Goal: Information Seeking & Learning: Learn about a topic

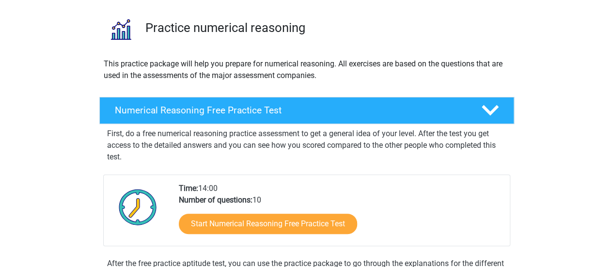
scroll to position [97, 0]
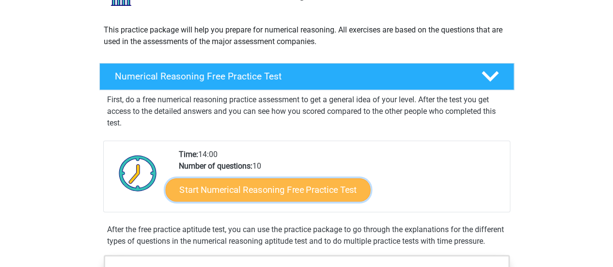
click at [215, 190] on link "Start Numerical Reasoning Free Practice Test" at bounding box center [267, 189] width 205 height 23
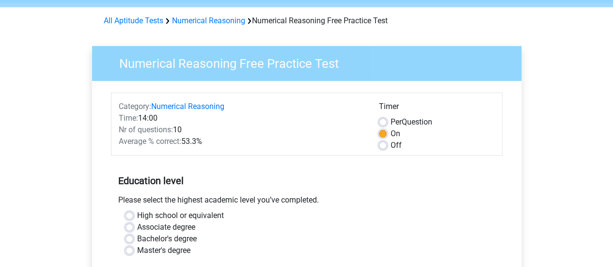
scroll to position [48, 0]
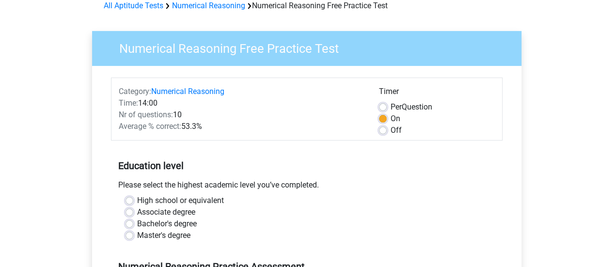
click at [388, 130] on div "Off" at bounding box center [437, 130] width 116 height 12
click at [390, 131] on label "Off" at bounding box center [395, 130] width 11 height 12
click at [384, 131] on input "Off" at bounding box center [383, 129] width 8 height 10
radio input "true"
click at [77, 100] on div "Numerical Reasoning Free Practice Test Category: Numerical Reasoning Time: 14:0…" at bounding box center [307, 238] width 460 height 446
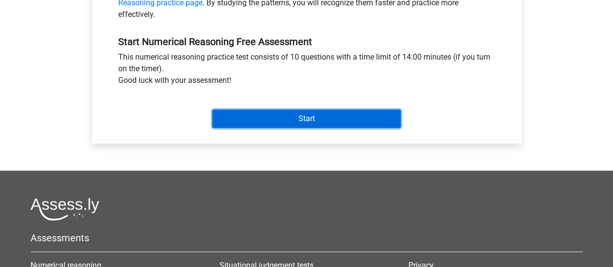
click at [364, 124] on input "Start" at bounding box center [306, 118] width 188 height 18
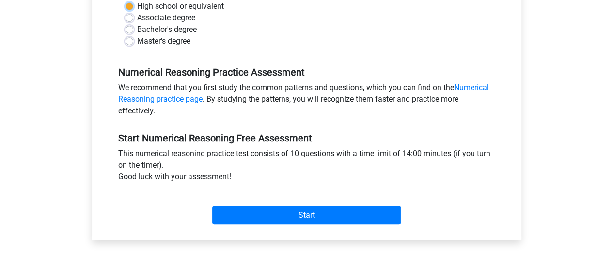
scroll to position [194, 0]
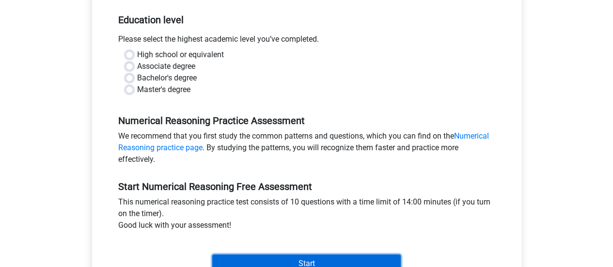
click at [324, 255] on input "Start" at bounding box center [306, 263] width 188 height 18
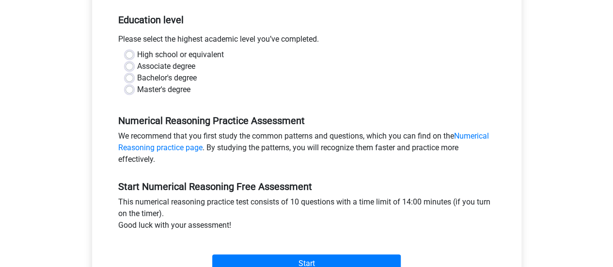
click at [170, 54] on label "High school or equivalent" at bounding box center [180, 55] width 87 height 12
click at [133, 54] on input "High school or equivalent" at bounding box center [129, 54] width 8 height 10
radio input "true"
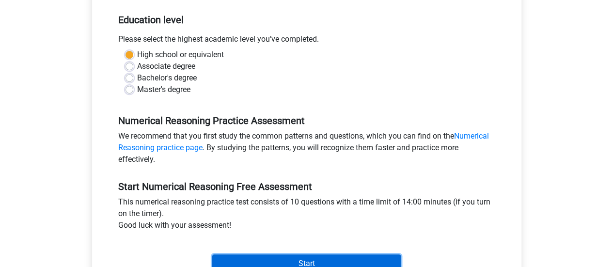
click at [303, 261] on input "Start" at bounding box center [306, 263] width 188 height 18
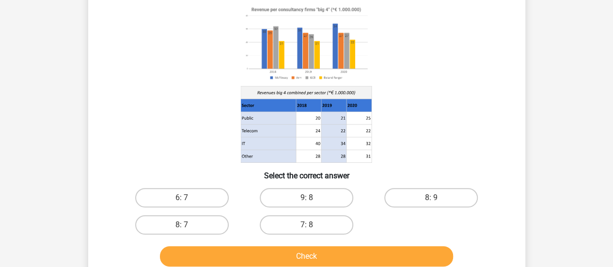
scroll to position [97, 0]
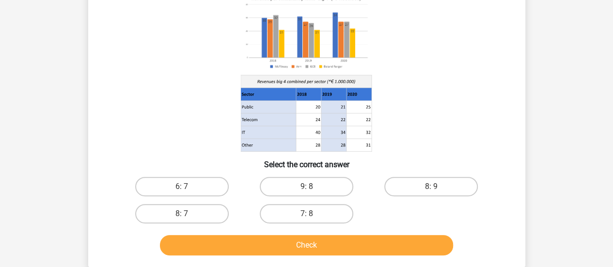
click at [185, 215] on input "8: 7" at bounding box center [185, 217] width 6 height 6
radio input "true"
click at [361, 244] on button "Check" at bounding box center [306, 245] width 293 height 20
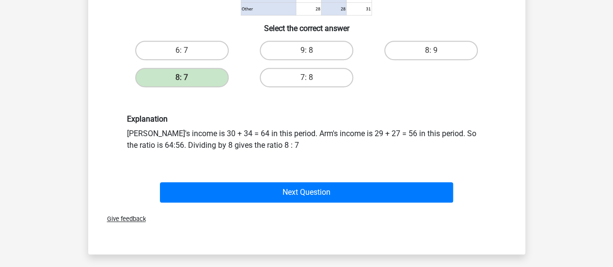
scroll to position [242, 0]
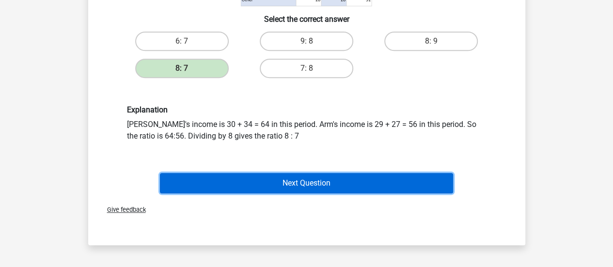
click at [389, 185] on button "Next Question" at bounding box center [306, 183] width 293 height 20
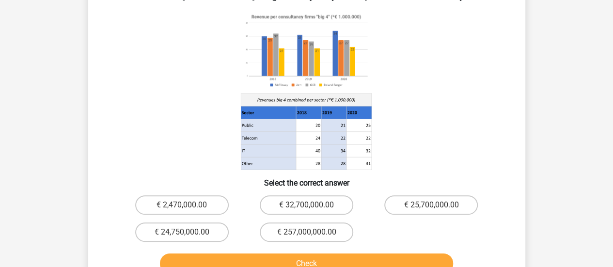
scroll to position [45, 0]
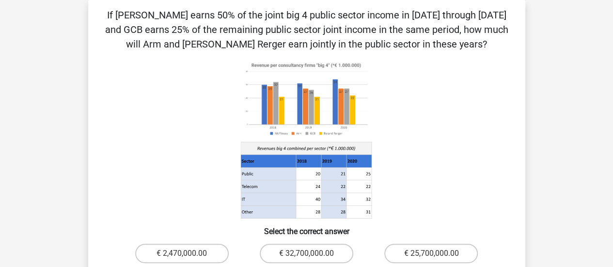
click at [484, 92] on icon at bounding box center [306, 139] width 390 height 160
click at [498, 99] on icon at bounding box center [306, 139] width 390 height 160
click at [533, 86] on div "Question 2 of 10 Question category: numerical reasoning set 1 If McFlinsey earn…" at bounding box center [307, 167] width 460 height 334
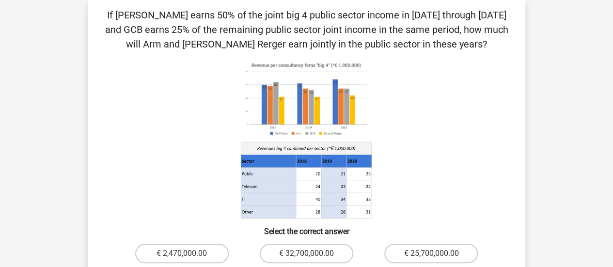
click at [505, 131] on div at bounding box center [307, 139] width 406 height 160
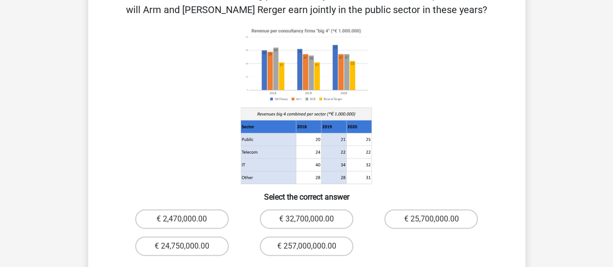
scroll to position [93, 0]
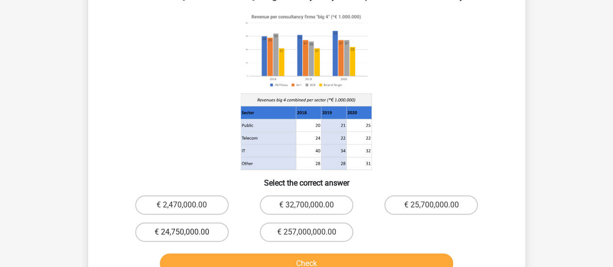
click at [210, 236] on label "€ 24,750,000.00" at bounding box center [181, 231] width 93 height 19
click at [188, 236] on input "€ 24,750,000.00" at bounding box center [185, 235] width 6 height 6
radio input "true"
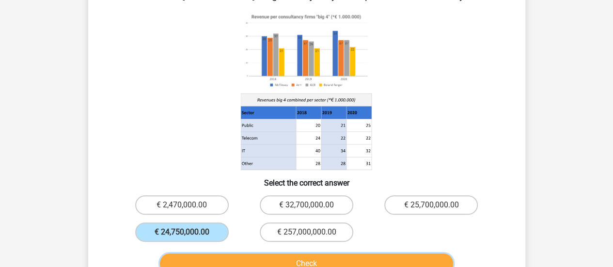
click at [260, 260] on button "Check" at bounding box center [306, 263] width 293 height 20
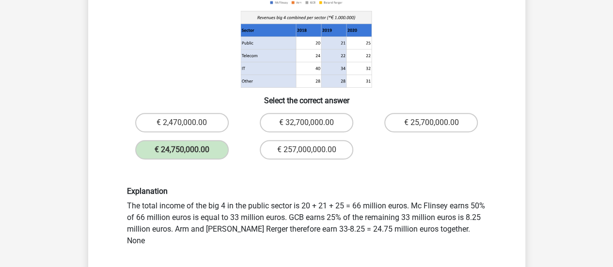
scroll to position [190, 0]
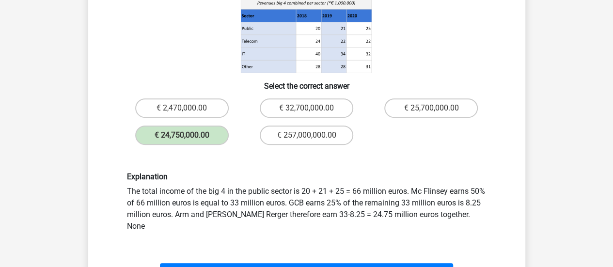
click at [530, 169] on div "Question 2 of 10 Question category: numerical reasoning set 1 If McFlinsey earn…" at bounding box center [306, 95] width 452 height 480
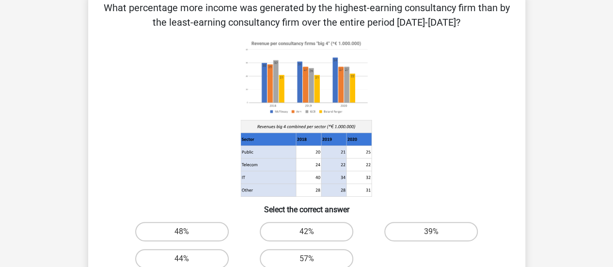
scroll to position [45, 0]
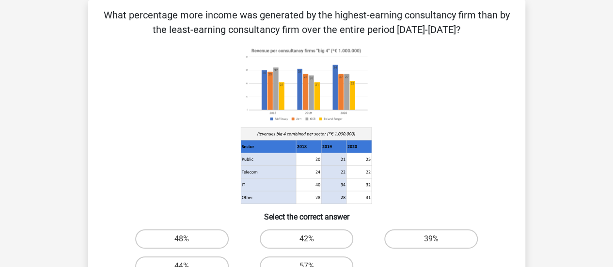
click at [219, 88] on icon at bounding box center [306, 125] width 390 height 160
click at [151, 34] on p "What percentage more income was generated by the highest-earning consultancy fi…" at bounding box center [307, 22] width 406 height 29
click at [412, 86] on icon at bounding box center [306, 125] width 390 height 160
click at [160, 240] on label "48%" at bounding box center [181, 238] width 93 height 19
click at [182, 240] on input "48%" at bounding box center [185, 242] width 6 height 6
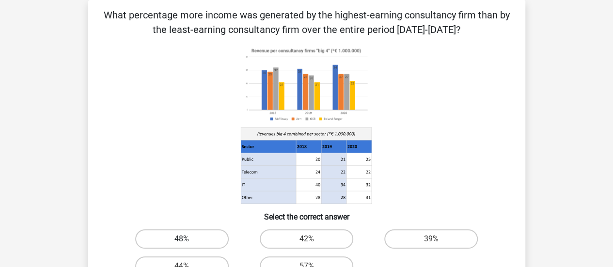
radio input "true"
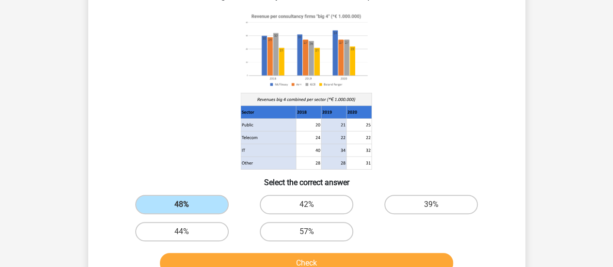
scroll to position [93, 0]
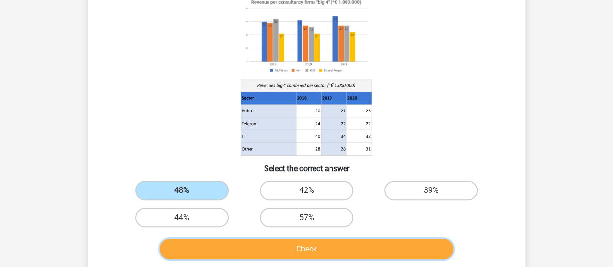
click at [336, 253] on button "Check" at bounding box center [306, 249] width 293 height 20
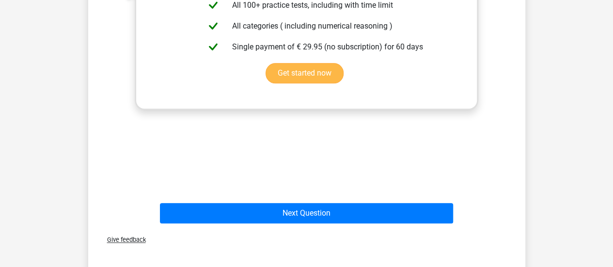
scroll to position [480, 0]
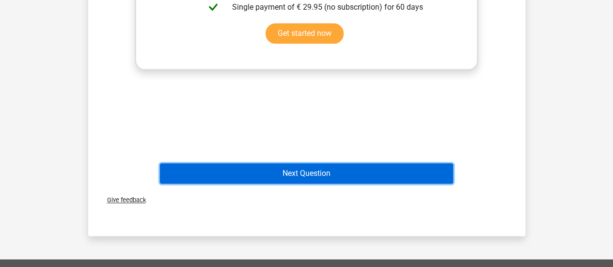
click at [417, 175] on button "Next Question" at bounding box center [306, 173] width 293 height 20
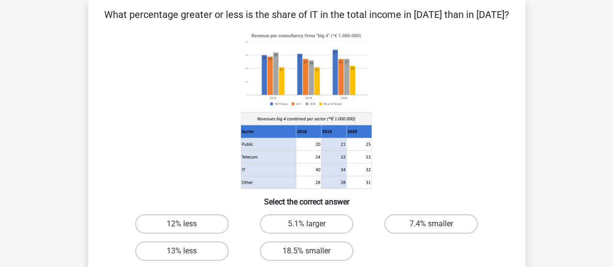
scroll to position [45, 0]
click at [504, 121] on div at bounding box center [307, 110] width 406 height 160
click at [434, 221] on label "7.4% smaller" at bounding box center [430, 224] width 93 height 19
click at [434, 224] on input "7.4% smaller" at bounding box center [434, 227] width 6 height 6
radio input "true"
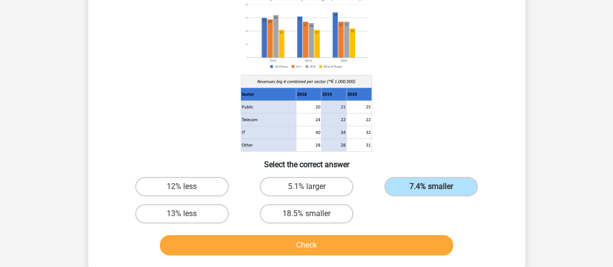
scroll to position [141, 0]
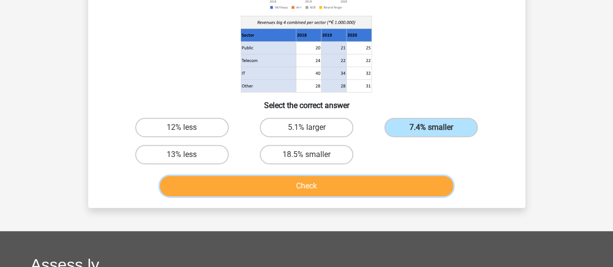
click at [392, 179] on button "Check" at bounding box center [306, 186] width 293 height 20
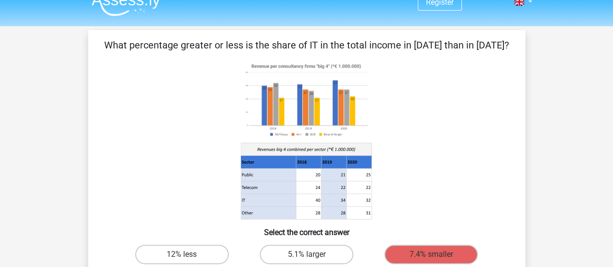
scroll to position [0, 0]
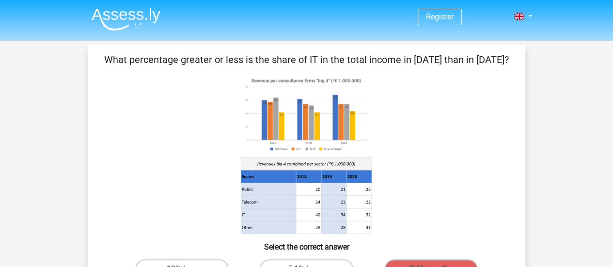
click at [435, 169] on icon at bounding box center [306, 155] width 390 height 160
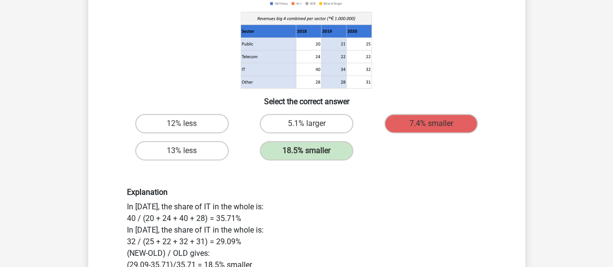
scroll to position [194, 0]
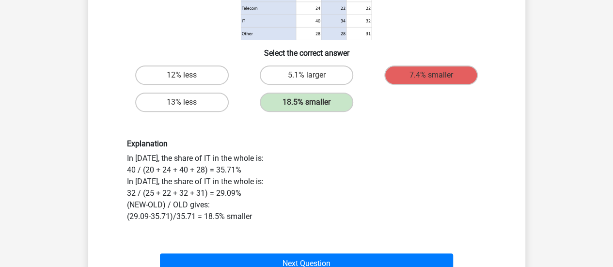
click at [393, 181] on div "Explanation In 2018, the share of IT in the whole is: 40 / (20 + 24 + 40 + 28) …" at bounding box center [307, 180] width 374 height 83
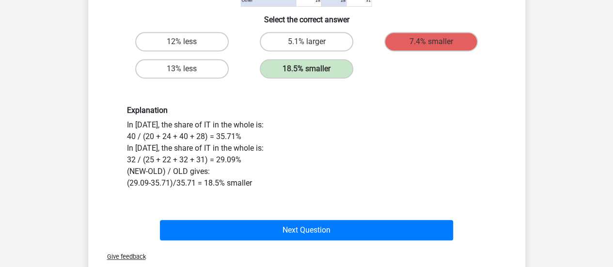
scroll to position [242, 0]
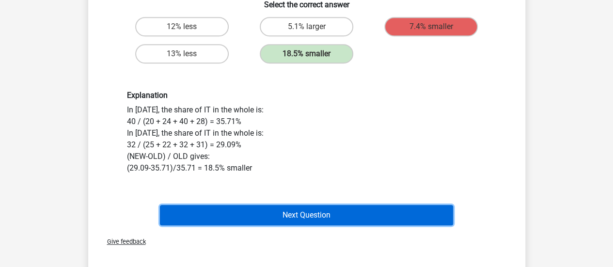
click at [407, 211] on button "Next Question" at bounding box center [306, 215] width 293 height 20
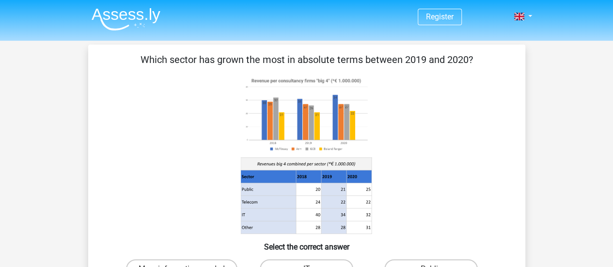
scroll to position [0, 0]
click at [388, 162] on icon at bounding box center [306, 155] width 390 height 160
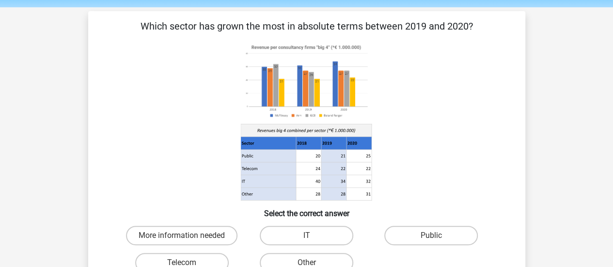
scroll to position [48, 0]
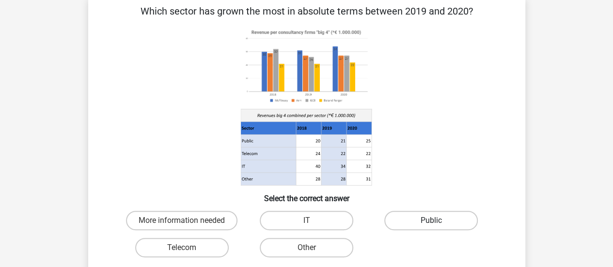
click at [452, 223] on label "Public" at bounding box center [430, 220] width 93 height 19
click at [437, 223] on input "Public" at bounding box center [434, 223] width 6 height 6
radio input "true"
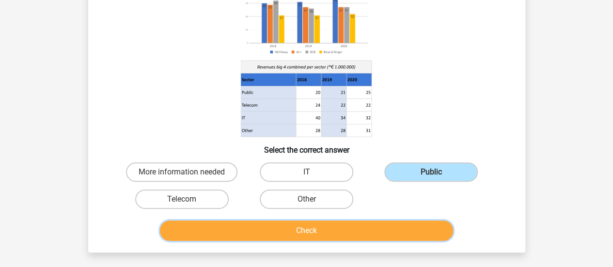
click at [308, 225] on button "Check" at bounding box center [306, 230] width 293 height 20
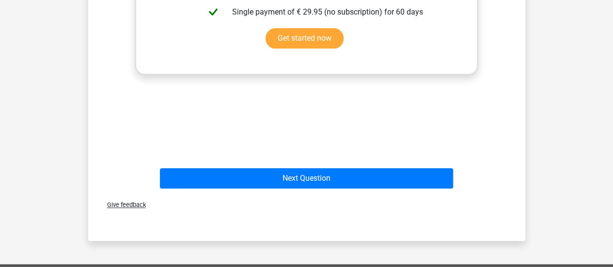
scroll to position [484, 0]
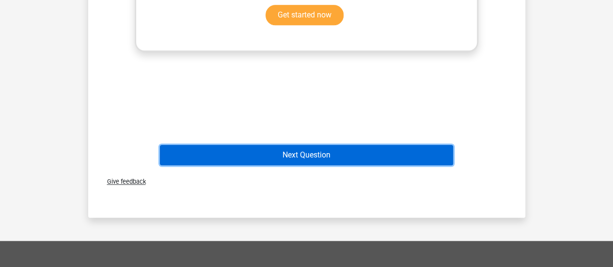
click at [297, 153] on button "Next Question" at bounding box center [306, 155] width 293 height 20
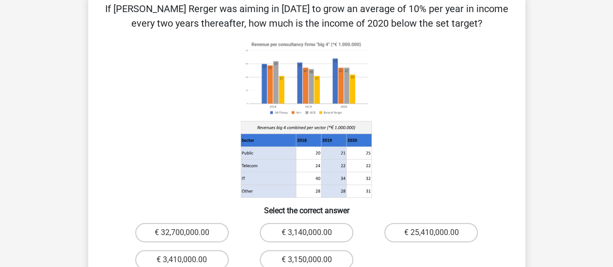
scroll to position [45, 0]
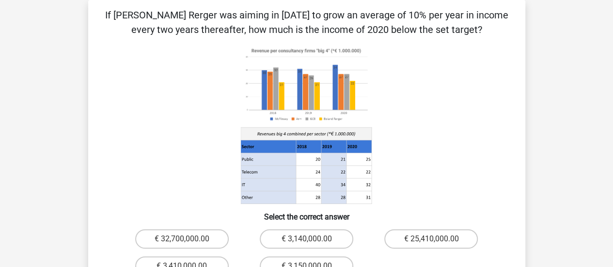
click at [463, 57] on icon at bounding box center [306, 125] width 390 height 160
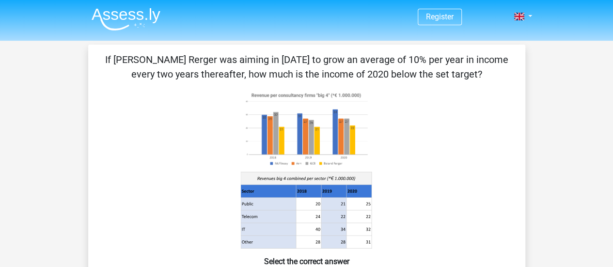
click at [512, 76] on div "If Boland Rerger was aiming in 2018 to grow an average of 10% per year in incom…" at bounding box center [306, 204] width 429 height 304
click at [511, 91] on div "If Boland Rerger was aiming in 2018 to grow an average of 10% per year in incom…" at bounding box center [306, 204] width 429 height 304
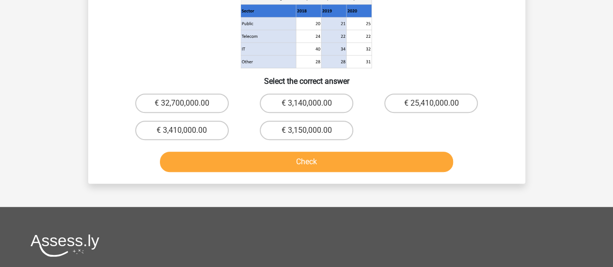
scroll to position [194, 0]
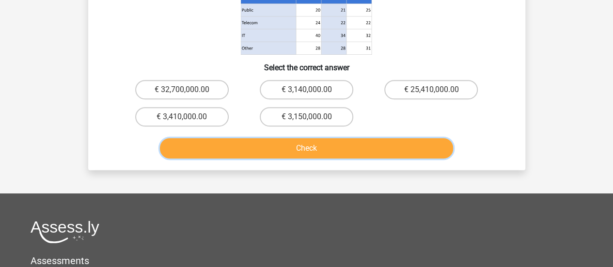
click at [356, 149] on button "Check" at bounding box center [306, 148] width 293 height 20
click at [281, 120] on label "€ 3,150,000.00" at bounding box center [306, 116] width 93 height 19
click at [306, 120] on input "€ 3,150,000.00" at bounding box center [309, 120] width 6 height 6
radio input "true"
click at [294, 154] on button "Check" at bounding box center [306, 148] width 293 height 20
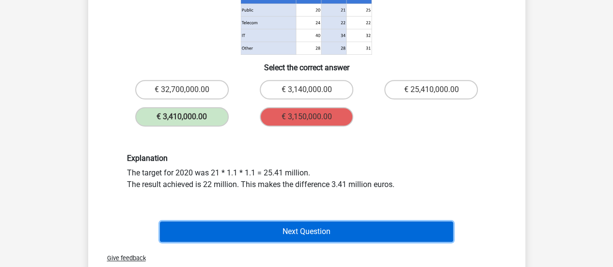
click at [355, 233] on button "Next Question" at bounding box center [306, 231] width 293 height 20
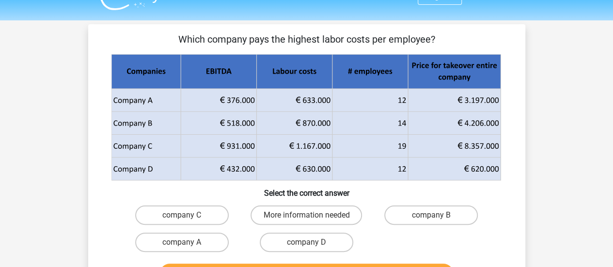
scroll to position [0, 0]
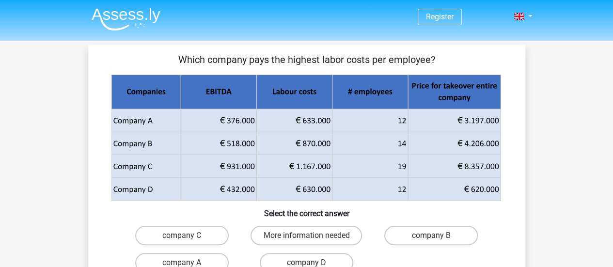
click at [90, 140] on div "Which company pays the highest labor costs per employee? Select the correct ans…" at bounding box center [306, 180] width 437 height 271
click at [528, 117] on div "Question 7 of 10 Question category: numerical reasoning set 1 Which company pay…" at bounding box center [306, 180] width 452 height 271
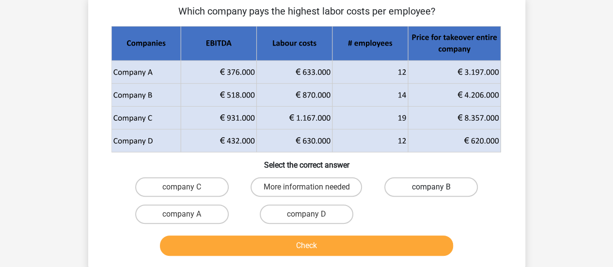
click at [439, 185] on label "company B" at bounding box center [430, 186] width 93 height 19
click at [437, 187] on input "company B" at bounding box center [434, 190] width 6 height 6
radio input "true"
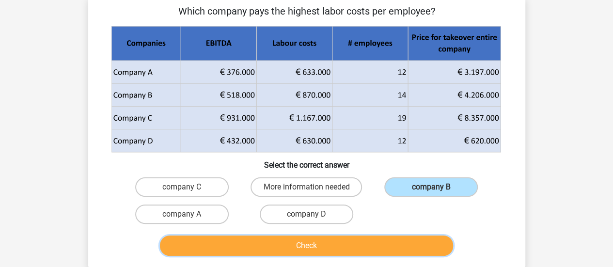
click at [398, 245] on button "Check" at bounding box center [306, 245] width 293 height 20
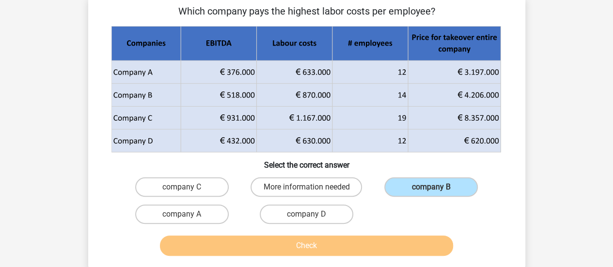
click at [551, 185] on div "Register Nederlands English" at bounding box center [306, 249] width 613 height 595
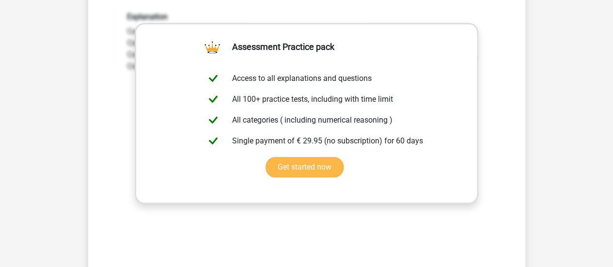
scroll to position [387, 0]
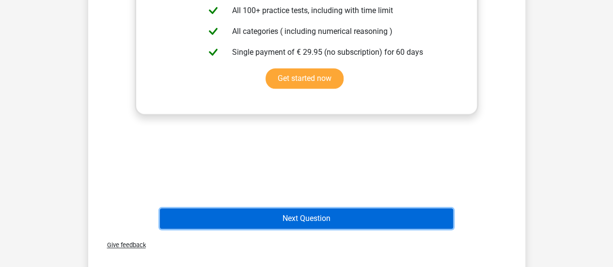
click at [394, 216] on button "Next Question" at bounding box center [306, 218] width 293 height 20
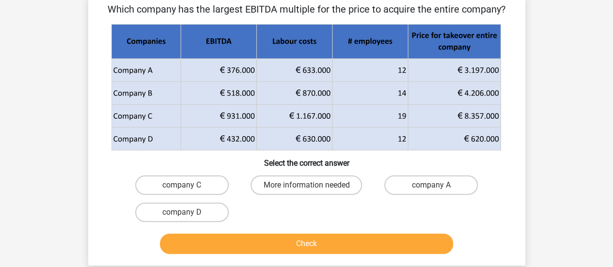
scroll to position [45, 0]
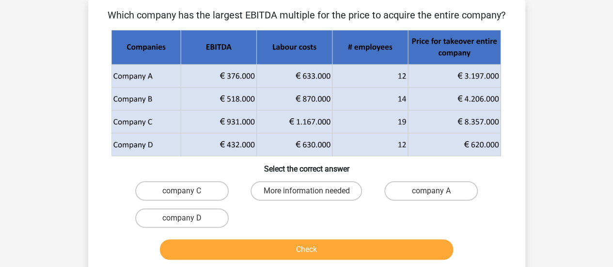
click at [111, 87] on icon at bounding box center [183, 75] width 145 height 23
click at [538, 86] on div "Register Nederlands English" at bounding box center [306, 252] width 613 height 595
click at [522, 76] on div "Which company has the largest EBITDA multiple for the price to acquire the enti…" at bounding box center [306, 135] width 437 height 271
drag, startPoint x: 247, startPoint y: 16, endPoint x: 314, endPoint y: 20, distance: 66.4
click at [314, 20] on p "Which company has the largest EBITDA multiple for the price to acquire the enti…" at bounding box center [307, 15] width 406 height 15
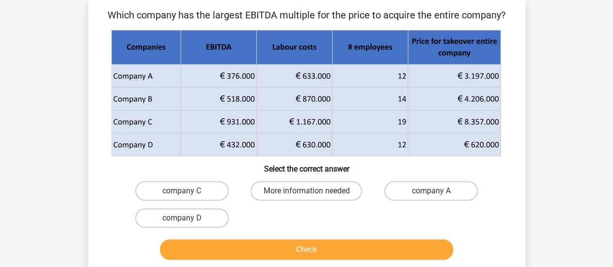
copy p "EBITDA multiple"
click at [539, 99] on div "Register Nederlands English" at bounding box center [306, 252] width 613 height 595
click at [205, 211] on label "company D" at bounding box center [181, 217] width 93 height 19
click at [188, 218] on input "company D" at bounding box center [185, 221] width 6 height 6
radio input "true"
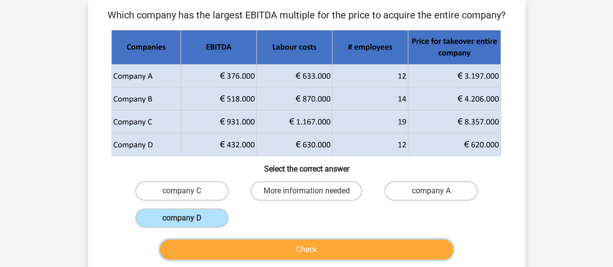
click at [282, 246] on button "Check" at bounding box center [306, 249] width 293 height 20
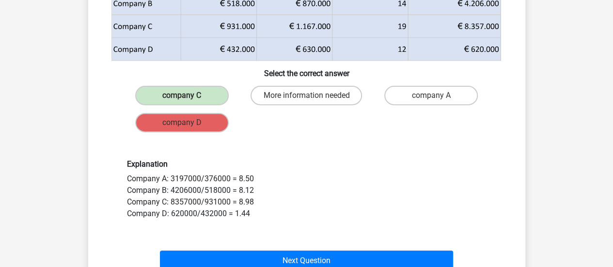
scroll to position [141, 0]
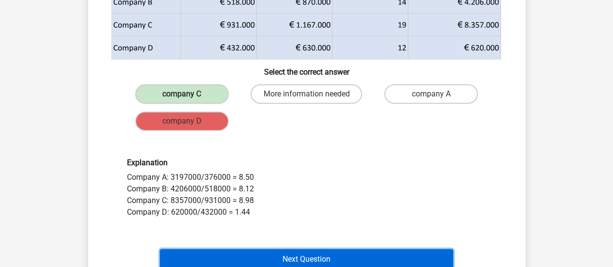
click at [299, 256] on button "Next Question" at bounding box center [306, 259] width 293 height 20
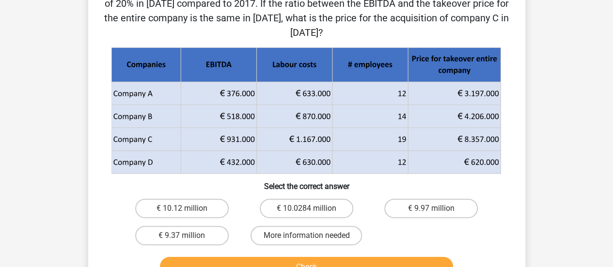
scroll to position [93, 0]
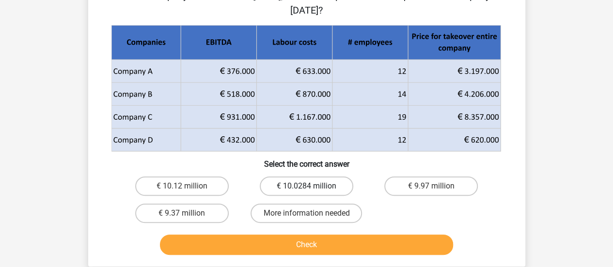
click at [305, 184] on label "€ 10.0284 million" at bounding box center [306, 185] width 93 height 19
click at [306, 186] on input "€ 10.0284 million" at bounding box center [309, 189] width 6 height 6
radio input "true"
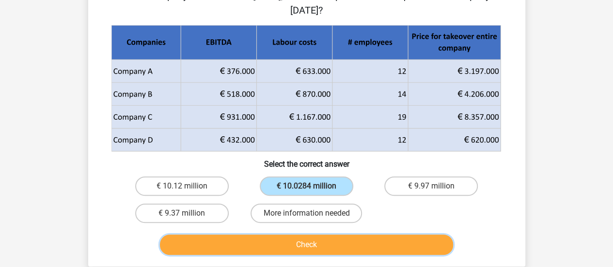
click at [316, 247] on button "Check" at bounding box center [306, 244] width 293 height 20
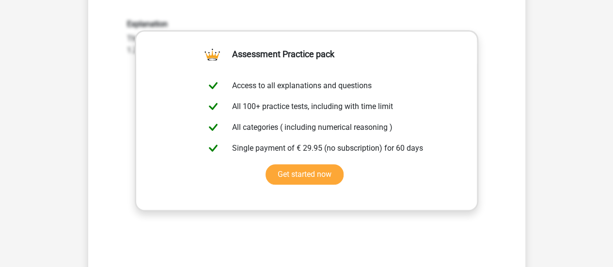
scroll to position [384, 0]
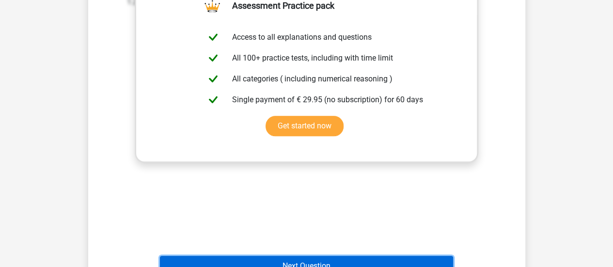
click at [398, 260] on button "Next Question" at bounding box center [306, 266] width 293 height 20
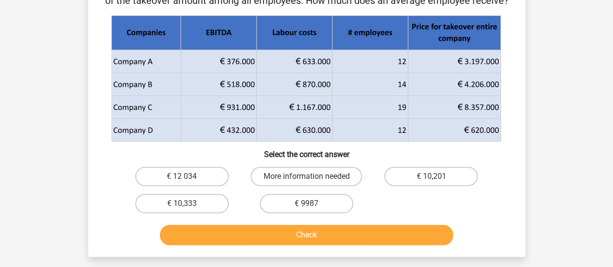
scroll to position [45, 0]
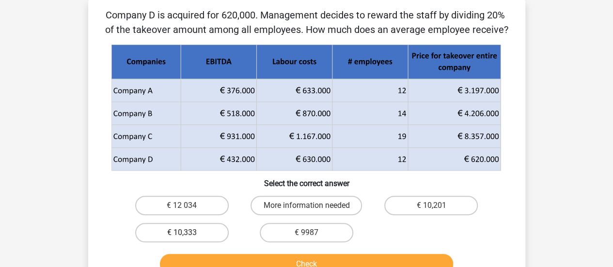
click at [192, 237] on label "€ 10,333" at bounding box center [181, 232] width 93 height 19
click at [188, 237] on input "€ 10,333" at bounding box center [185, 235] width 6 height 6
radio input "true"
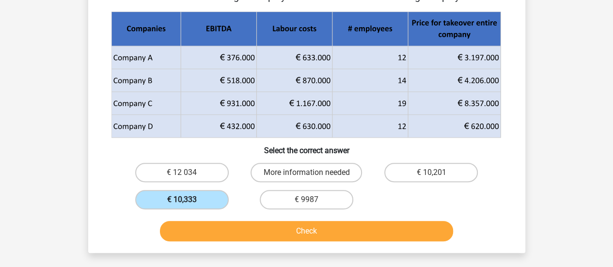
scroll to position [93, 0]
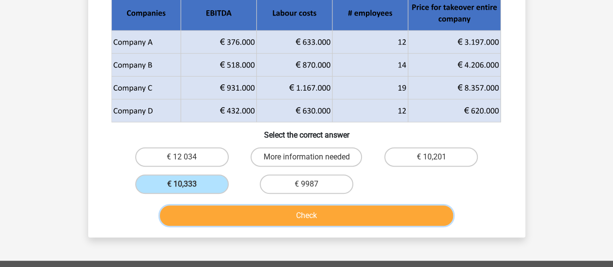
click at [257, 217] on button "Check" at bounding box center [306, 215] width 293 height 20
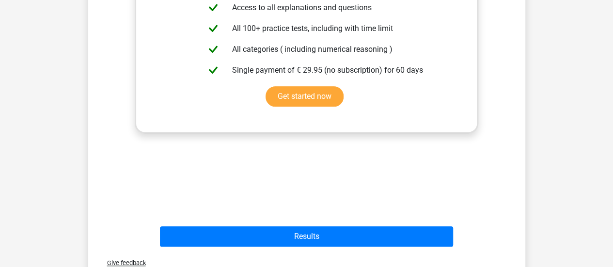
scroll to position [432, 0]
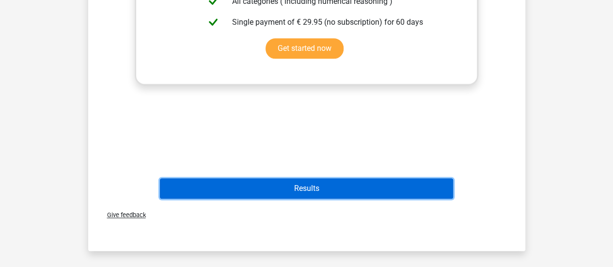
click at [419, 189] on button "Results" at bounding box center [306, 188] width 293 height 20
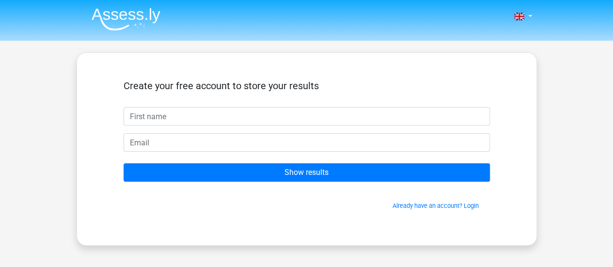
click at [118, 12] on img at bounding box center [126, 19] width 69 height 23
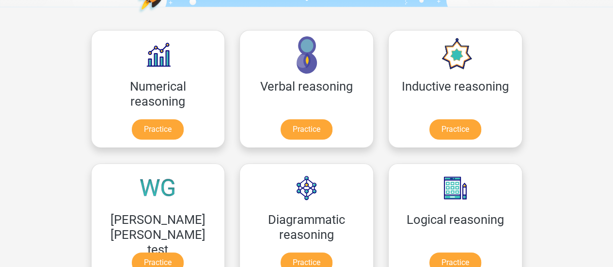
scroll to position [145, 0]
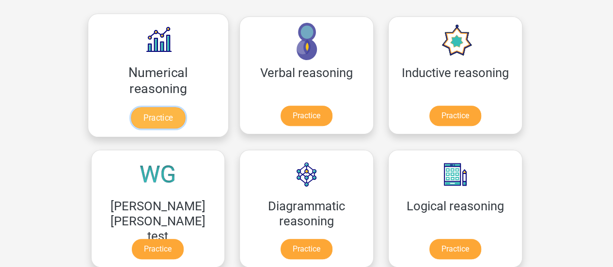
click at [146, 117] on link "Practice" at bounding box center [158, 117] width 54 height 21
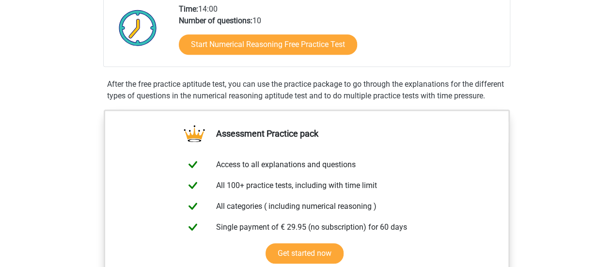
scroll to position [194, 0]
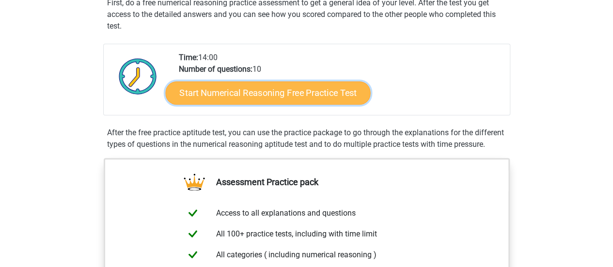
click at [298, 92] on link "Start Numerical Reasoning Free Practice Test" at bounding box center [267, 92] width 205 height 23
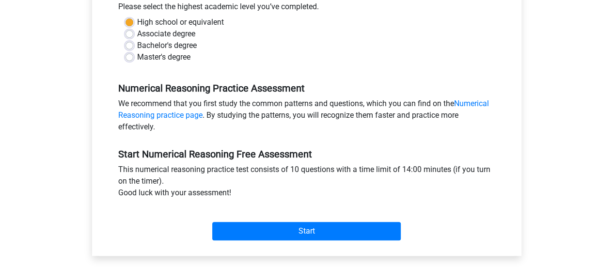
scroll to position [242, 0]
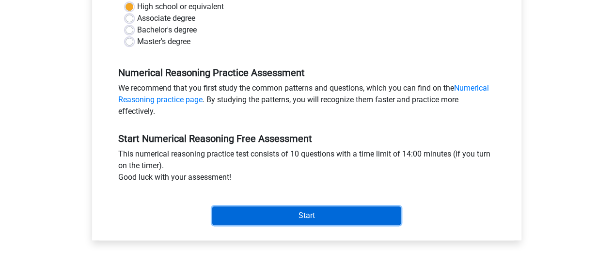
click at [287, 212] on input "Start" at bounding box center [306, 215] width 188 height 18
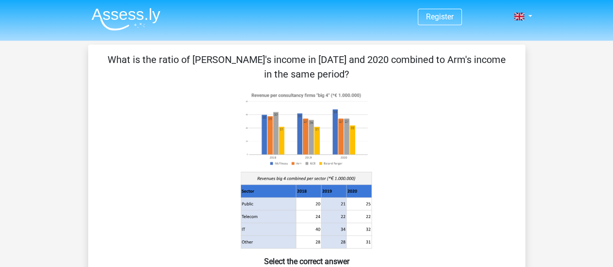
scroll to position [48, 0]
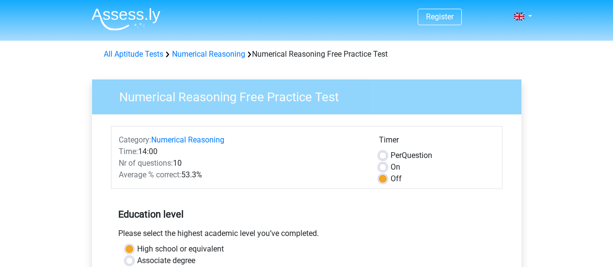
scroll to position [242, 0]
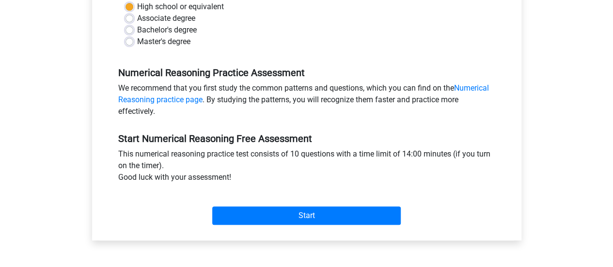
click at [148, 29] on label "Bachelor's degree" at bounding box center [167, 30] width 60 height 12
click at [133, 29] on input "Bachelor's degree" at bounding box center [129, 29] width 8 height 10
radio input "true"
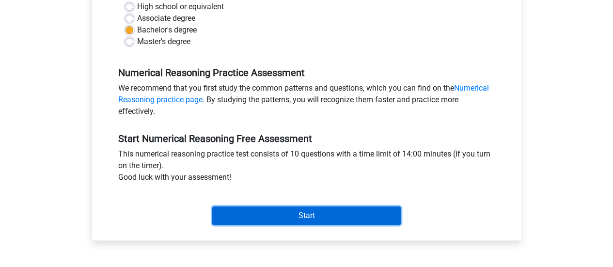
click at [275, 217] on input "Start" at bounding box center [306, 215] width 188 height 18
